Goal: Task Accomplishment & Management: Use online tool/utility

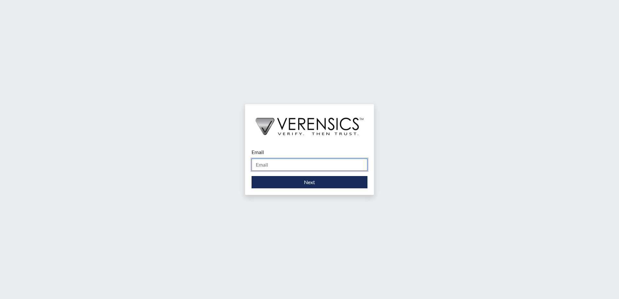
click at [315, 159] on input "Email" at bounding box center [309, 165] width 116 height 12
type input "[PERSON_NAME][EMAIL_ADDRESS][PERSON_NAME][DOMAIN_NAME]"
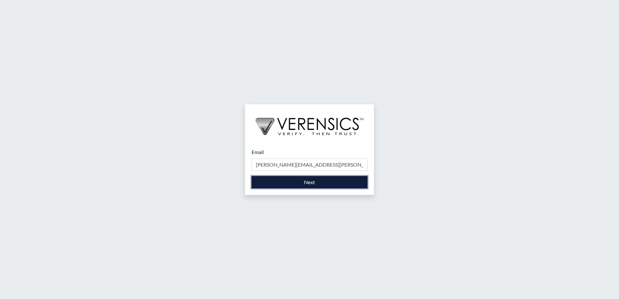
click at [313, 184] on button "Next" at bounding box center [309, 182] width 116 height 12
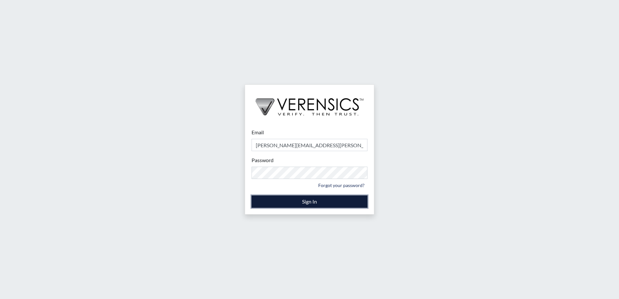
click at [292, 200] on button "Sign In" at bounding box center [309, 201] width 116 height 12
